Goal: Find specific page/section: Find specific page/section

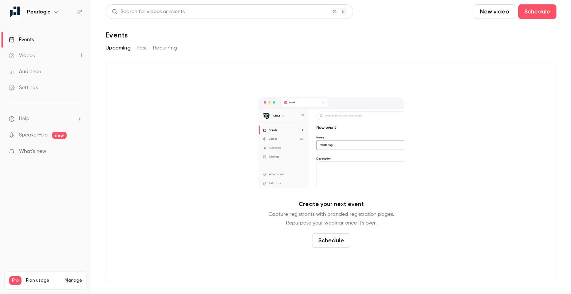
click at [166, 54] on div "Upcoming Past Recurring" at bounding box center [331, 49] width 451 height 15
click at [141, 49] on button "Past" at bounding box center [142, 48] width 11 height 12
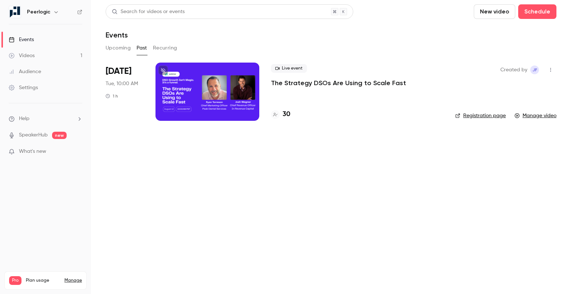
click at [546, 115] on link "Manage video" at bounding box center [536, 115] width 42 height 7
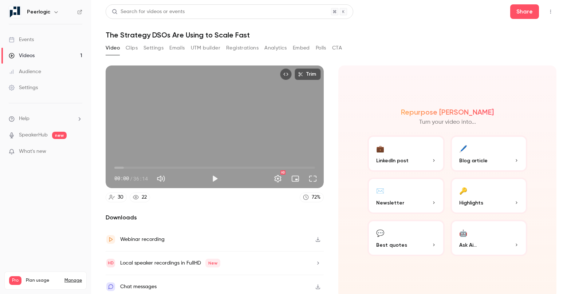
scroll to position [4, 0]
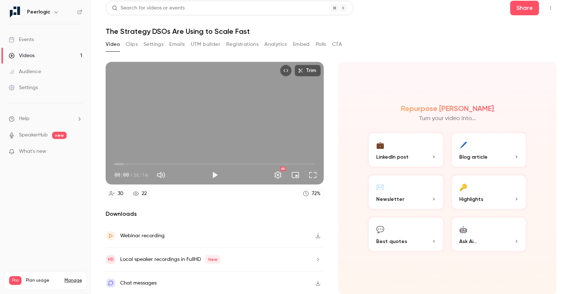
click at [114, 43] on button "Video" at bounding box center [113, 45] width 14 height 12
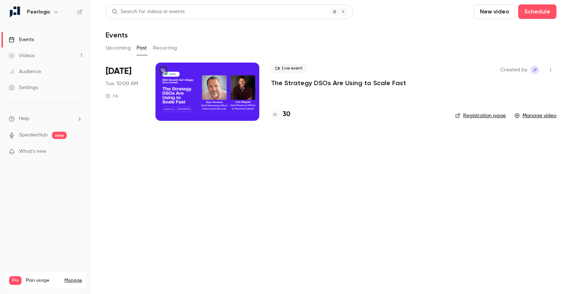
click at [485, 117] on link "Registration page" at bounding box center [480, 115] width 51 height 7
